Goal: Transaction & Acquisition: Purchase product/service

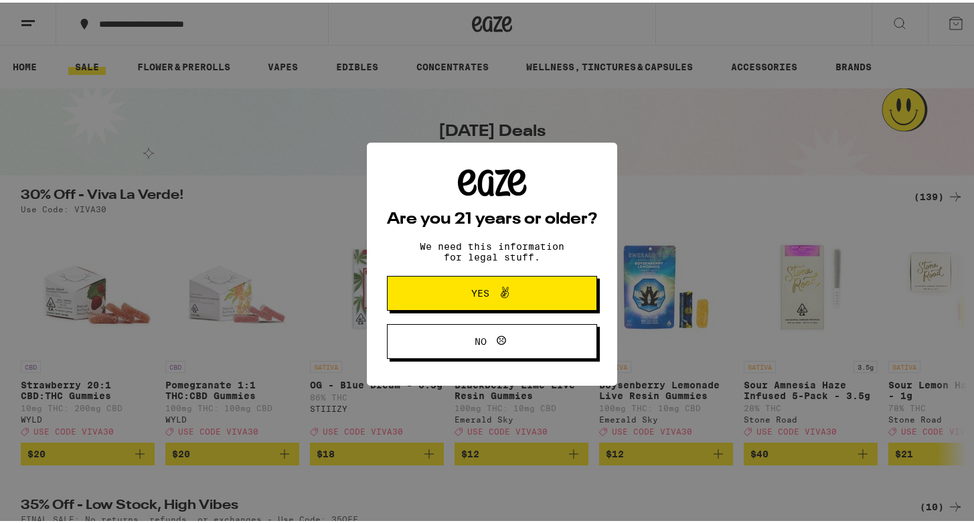
click at [472, 288] on span "Yes" at bounding box center [481, 290] width 18 height 9
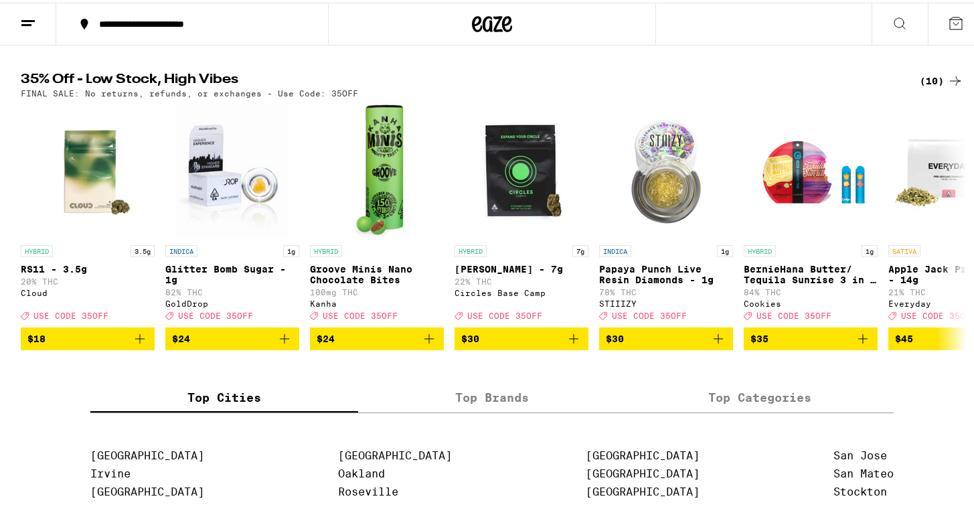
scroll to position [427, 0]
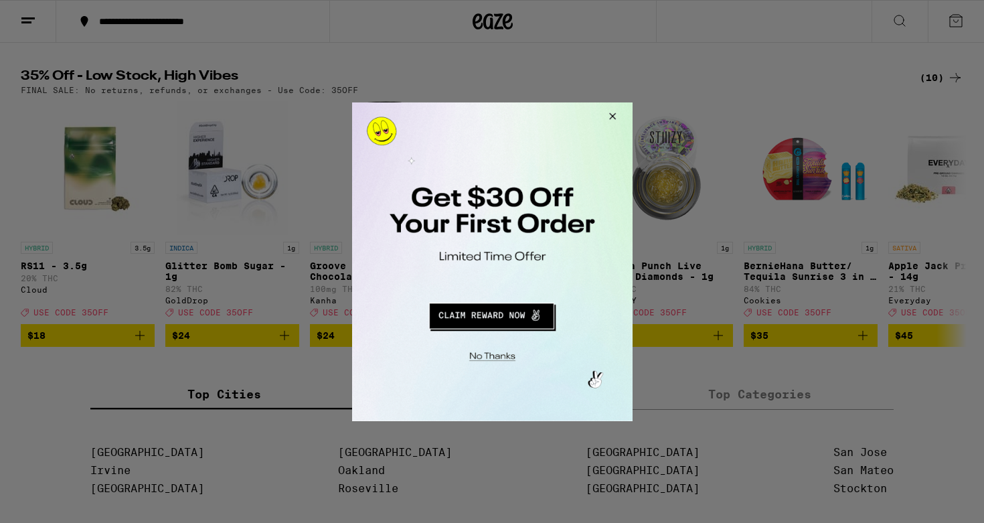
click at [822, 157] on div at bounding box center [492, 261] width 984 height 523
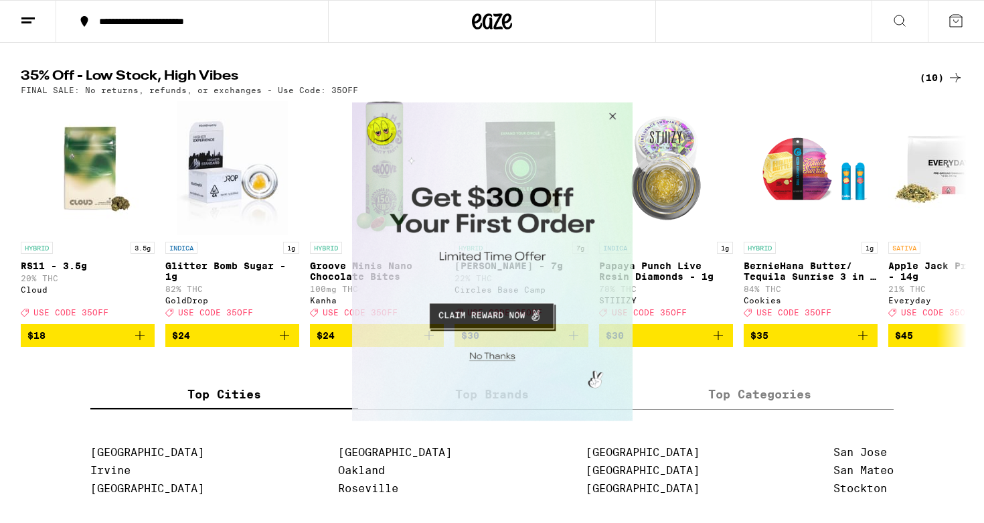
click at [614, 108] on button "Close Modal" at bounding box center [610, 118] width 36 height 32
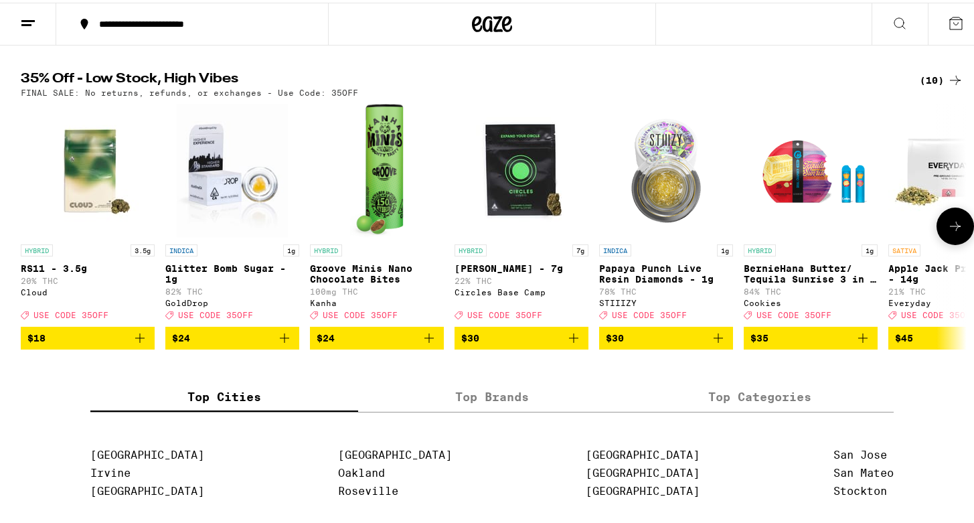
click at [949, 232] on icon at bounding box center [956, 224] width 16 height 16
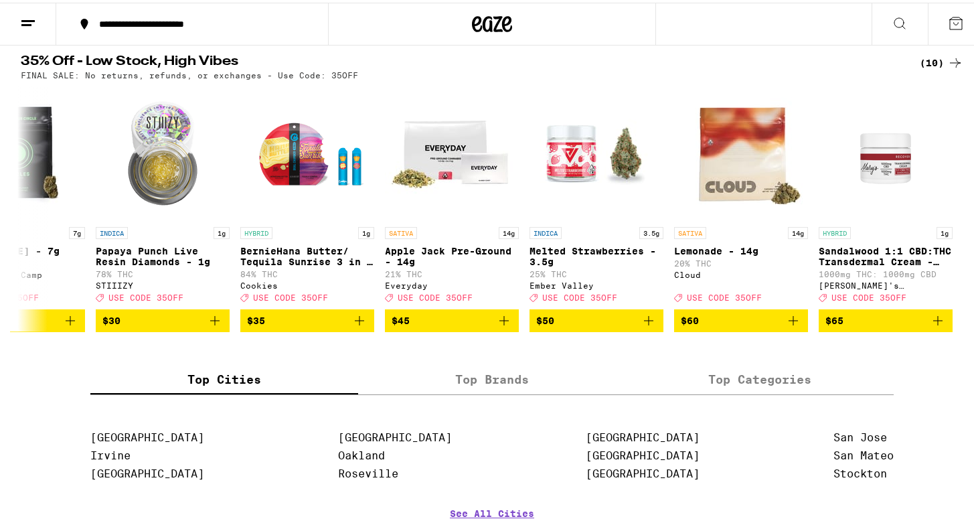
scroll to position [443, 0]
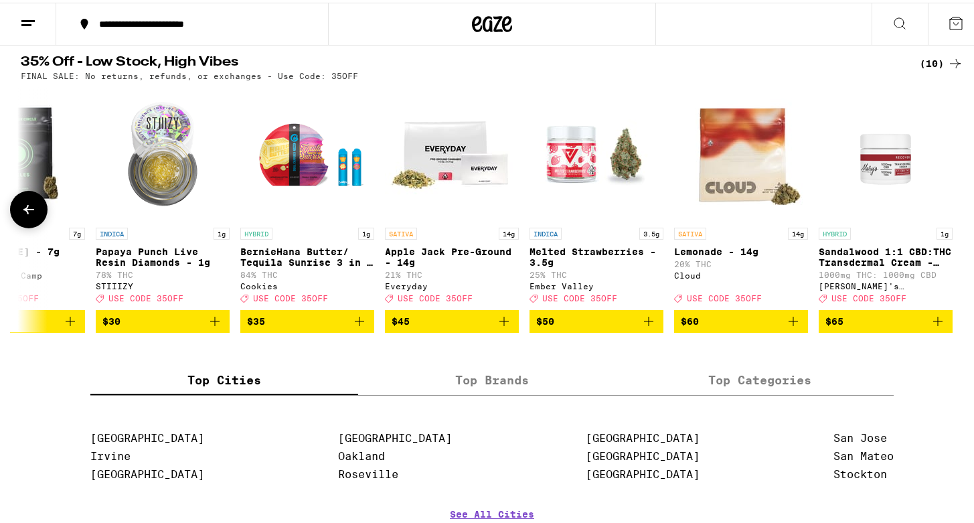
click at [291, 265] on p "BernieHana Butter/ Tequila Sunrise 3 in 1 AIO - 1g" at bounding box center [307, 254] width 134 height 21
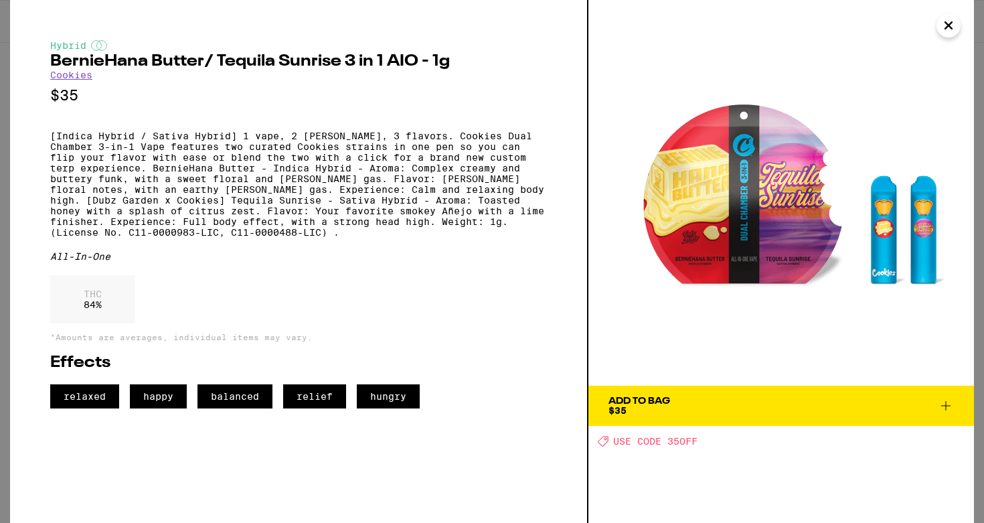
click at [947, 25] on icon "Close" at bounding box center [949, 25] width 16 height 20
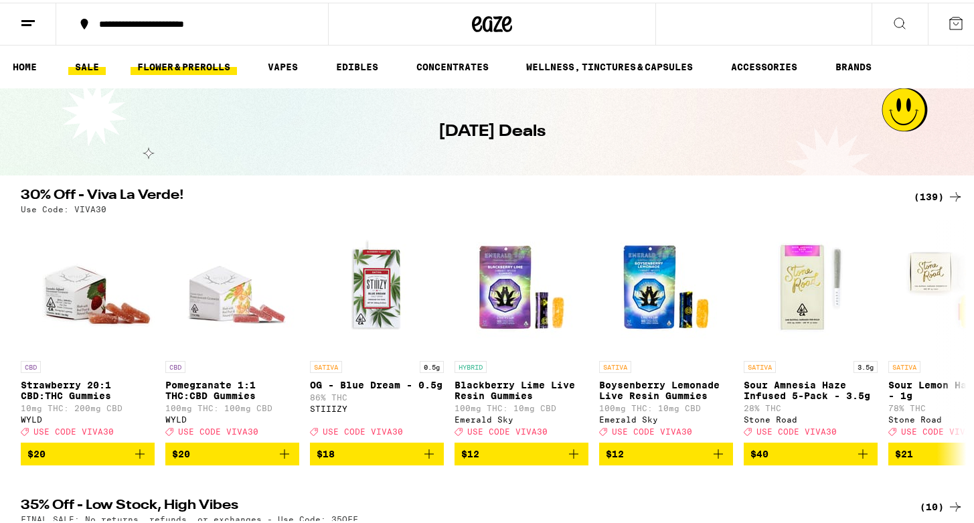
click at [214, 67] on link "FLOWER & PREROLLS" at bounding box center [184, 64] width 106 height 16
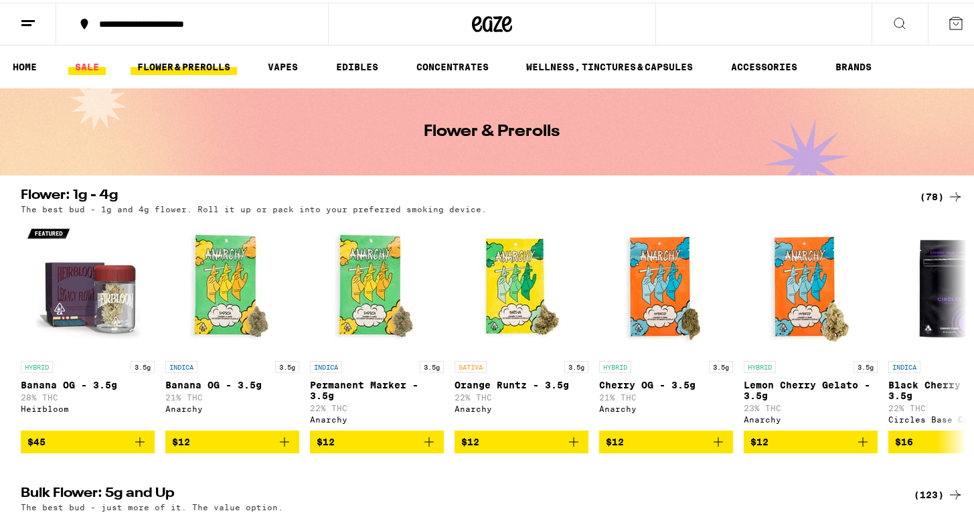
click at [96, 66] on link "SALE" at bounding box center [87, 64] width 38 height 16
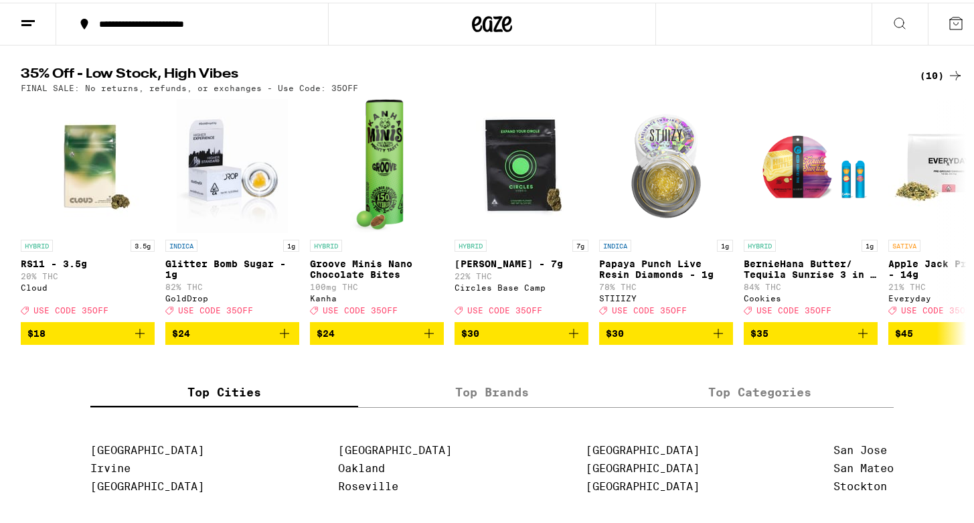
scroll to position [440, 0]
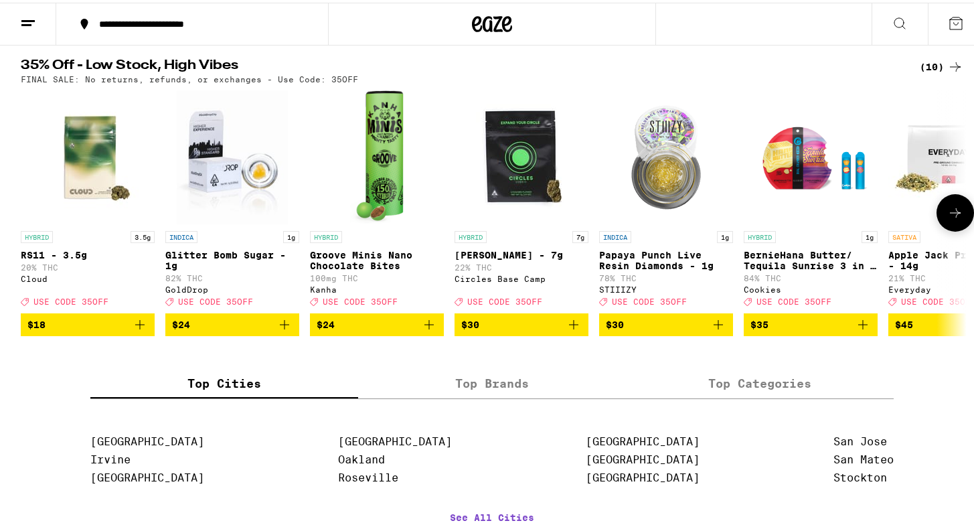
click at [956, 218] on icon at bounding box center [956, 210] width 16 height 16
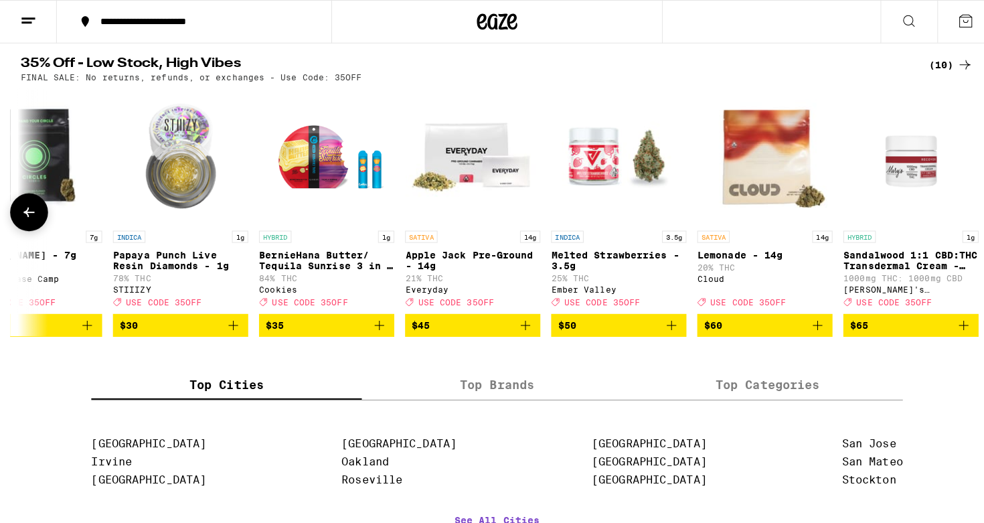
scroll to position [0, 504]
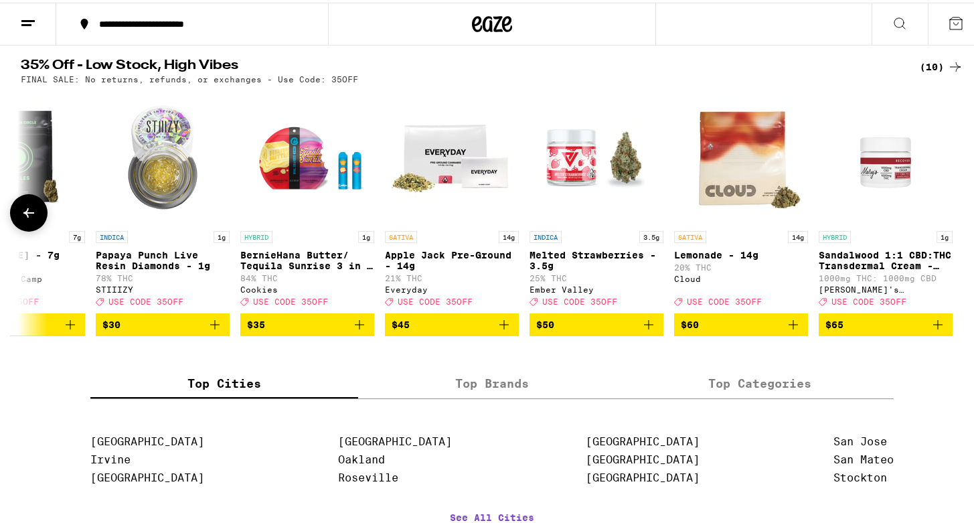
click at [741, 258] on p "Lemonade - 14g" at bounding box center [741, 252] width 134 height 11
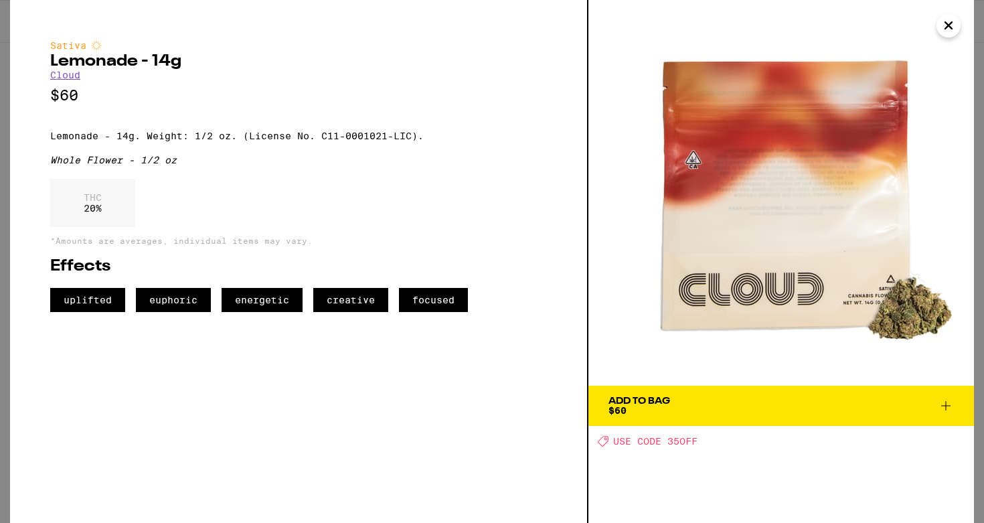
click at [952, 21] on icon "Close" at bounding box center [949, 25] width 16 height 20
